Goal: Navigation & Orientation: Find specific page/section

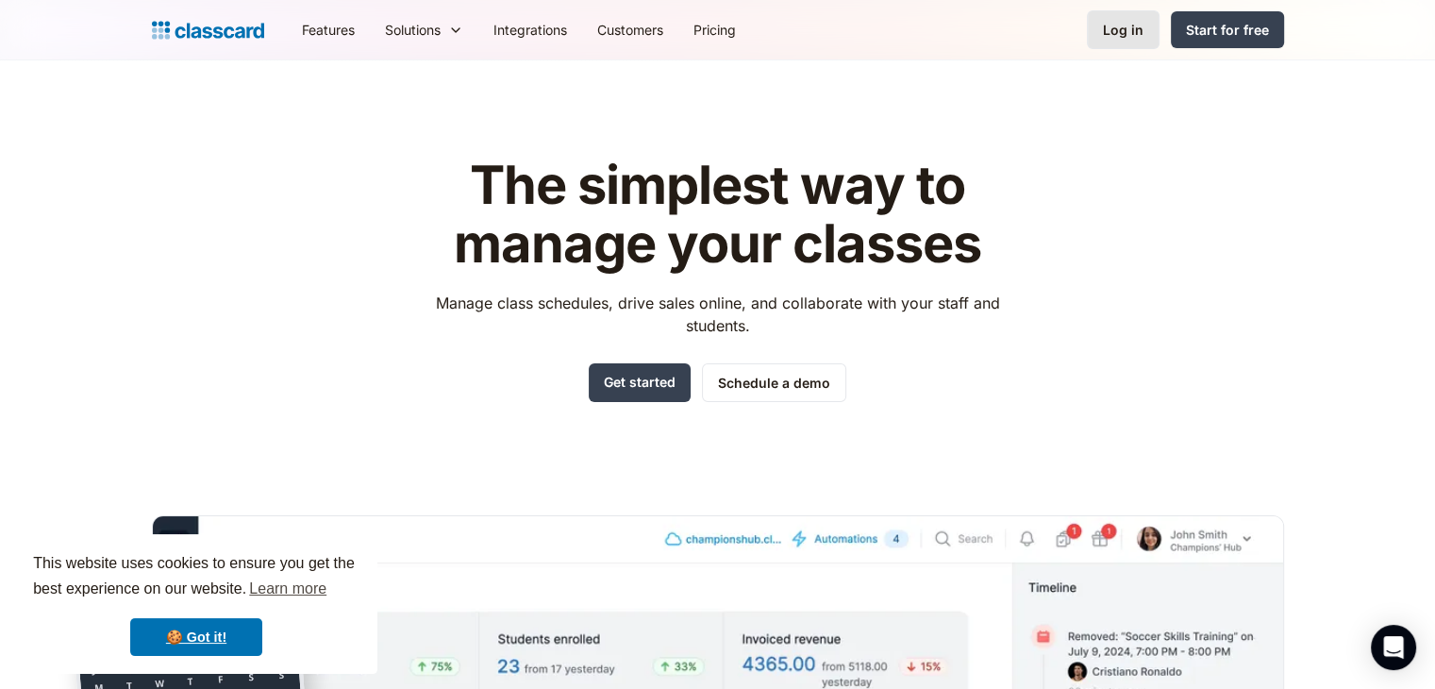
click at [1138, 31] on div "Log in" at bounding box center [1123, 30] width 41 height 20
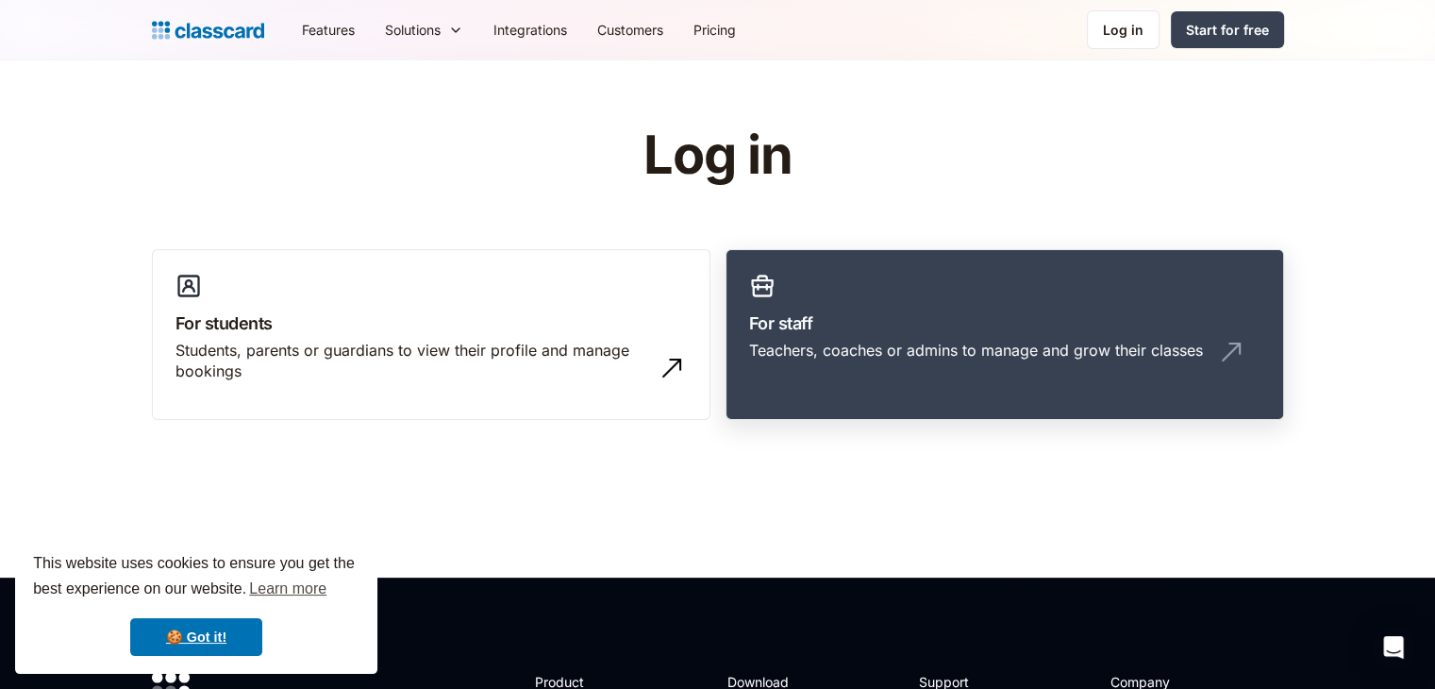
click at [801, 299] on link "For staff Teachers, coaches or admins to manage and grow their classes" at bounding box center [1005, 335] width 559 height 172
